Goal: Information Seeking & Learning: Understand process/instructions

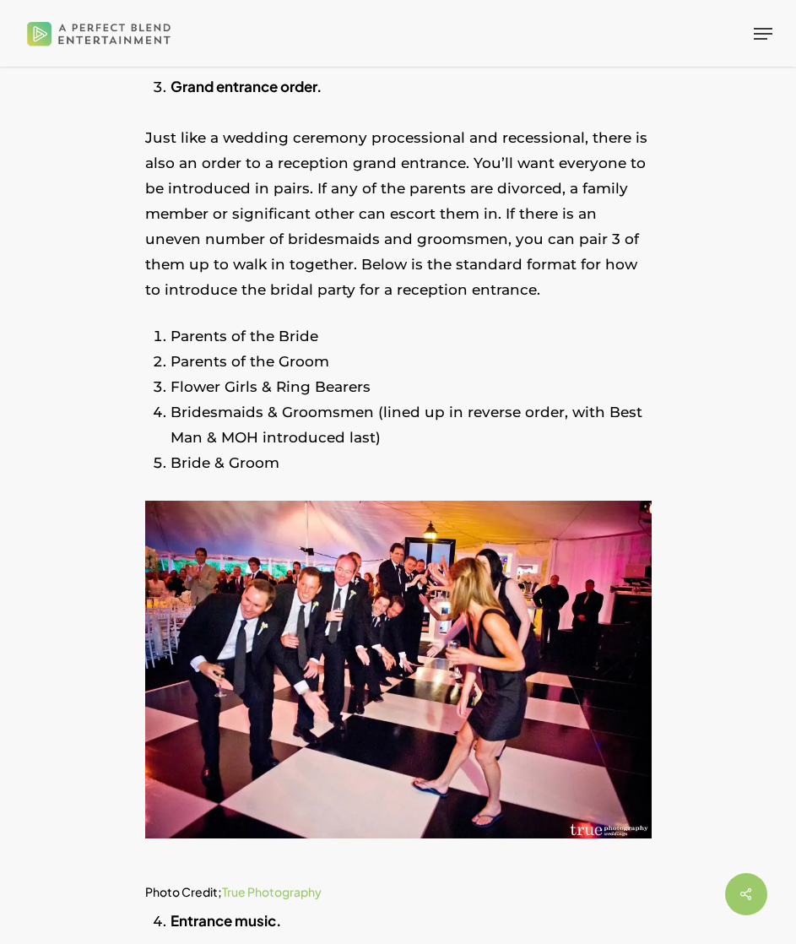
scroll to position [2147, 0]
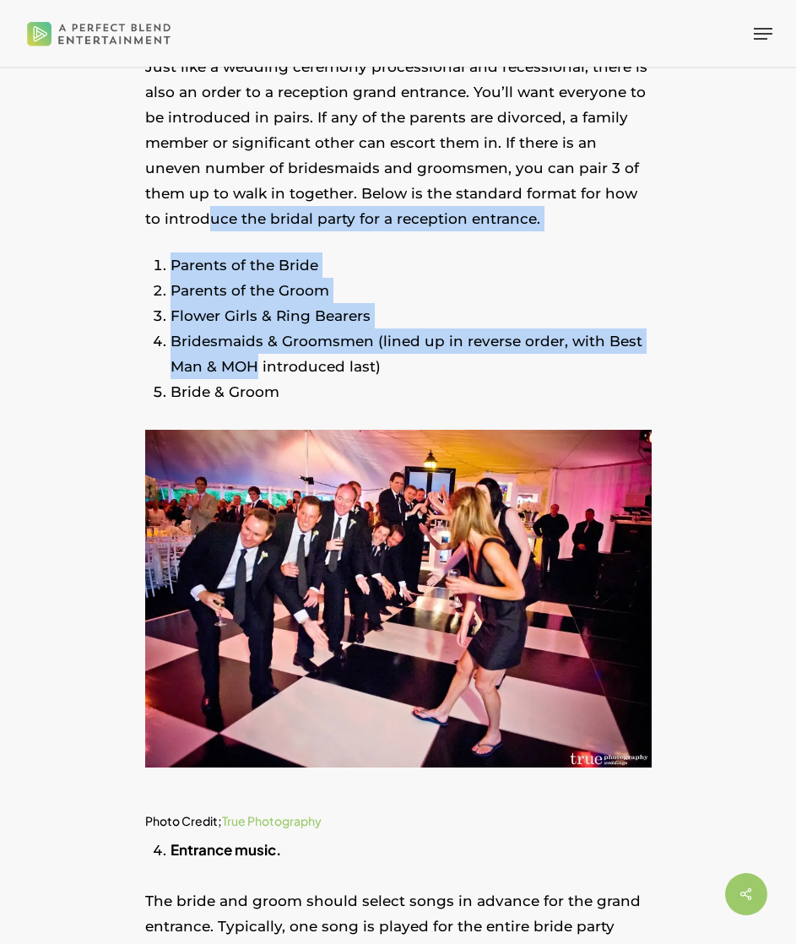
drag, startPoint x: 191, startPoint y: 225, endPoint x: 259, endPoint y: 332, distance: 126.5
click at [259, 332] on li "Bridesmaids & Groomsmen (lined up in reverse order, with Best Man & MOH introdu…" at bounding box center [411, 353] width 481 height 51
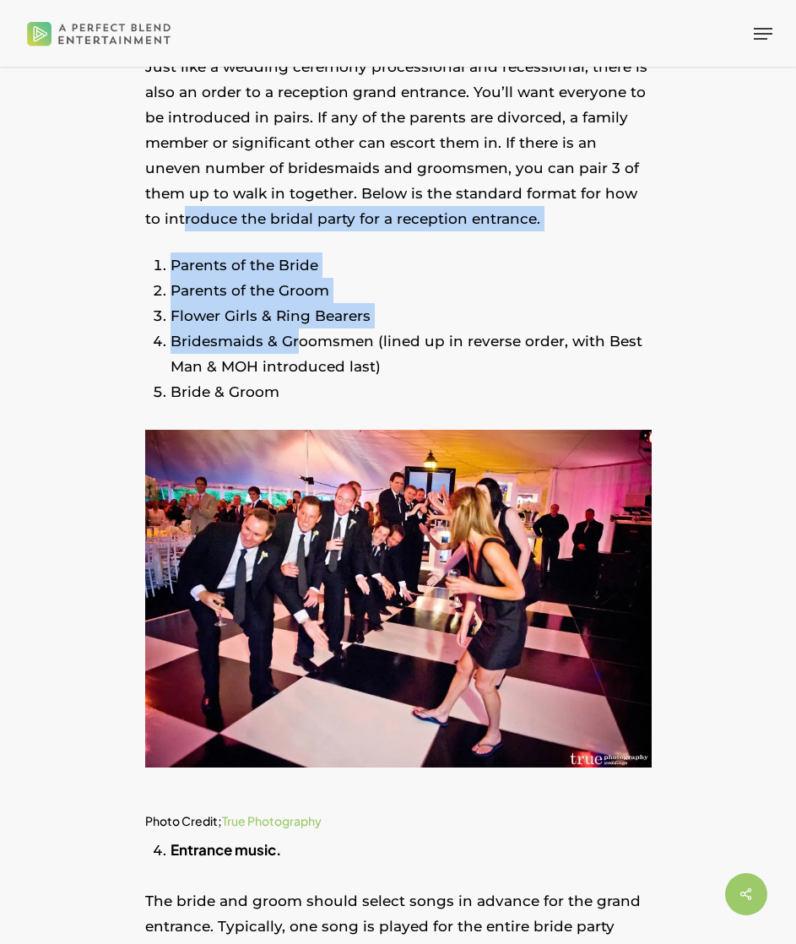
drag, startPoint x: 164, startPoint y: 210, endPoint x: 295, endPoint y: 326, distance: 174.6
click at [295, 328] on li "Bridesmaids & Groomsmen (lined up in reverse order, with Best Man & MOH introdu…" at bounding box center [411, 353] width 481 height 51
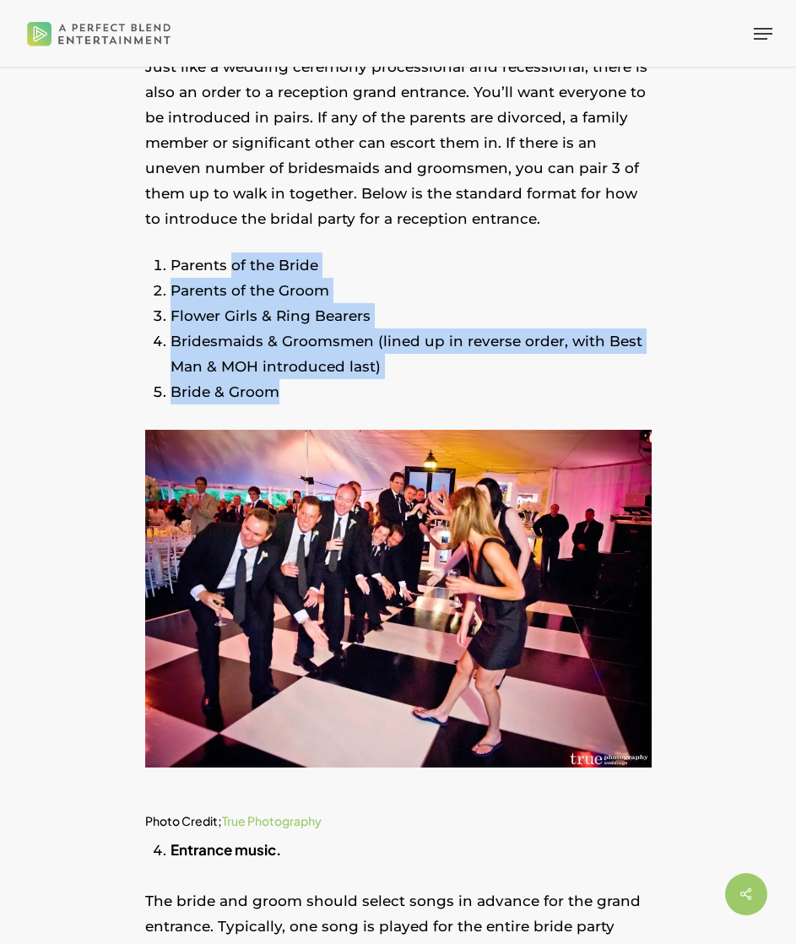
drag, startPoint x: 302, startPoint y: 371, endPoint x: 233, endPoint y: 252, distance: 137.0
click at [233, 252] on ol "Parents of the Bride Parents of the Groom Flower Girls & Ring Bearers Bridesmai…" at bounding box center [411, 328] width 481 height 152
click at [233, 252] on li "Parents of the Bride" at bounding box center [411, 264] width 481 height 25
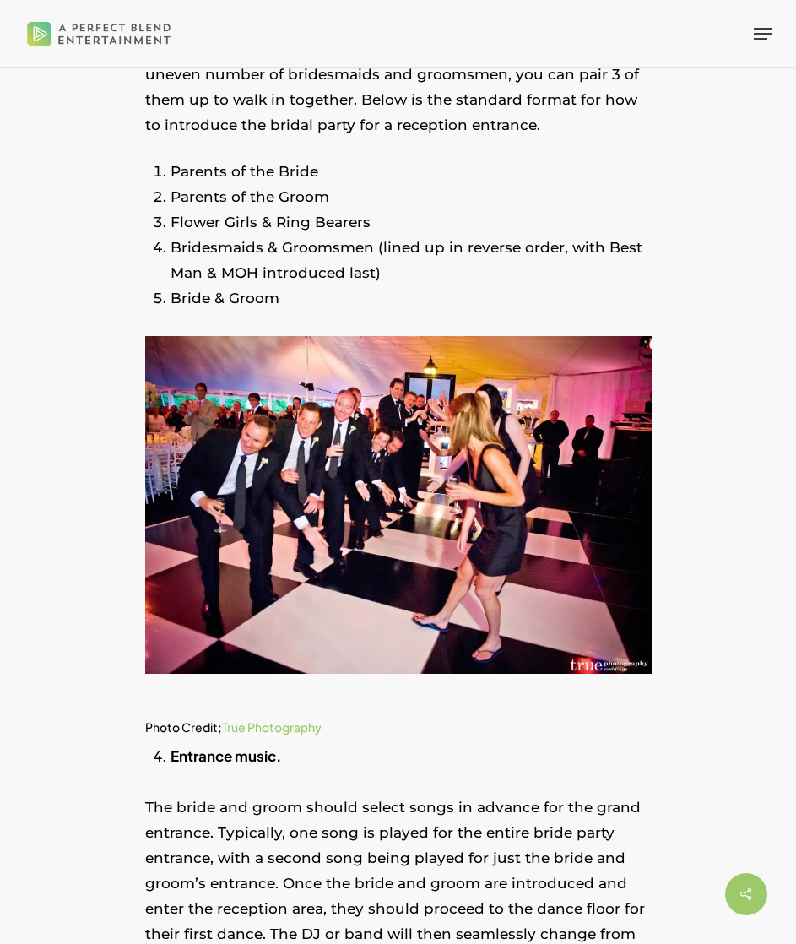
scroll to position [2240, 0]
